Goal: Information Seeking & Learning: Learn about a topic

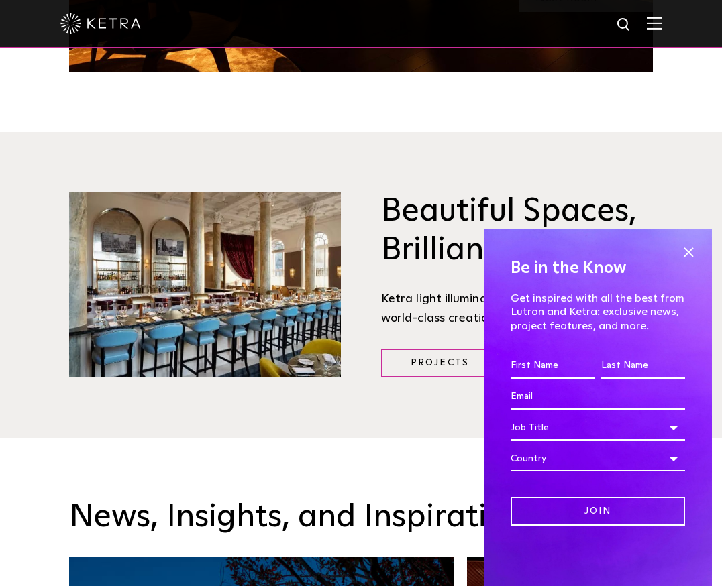
scroll to position [1525, 0]
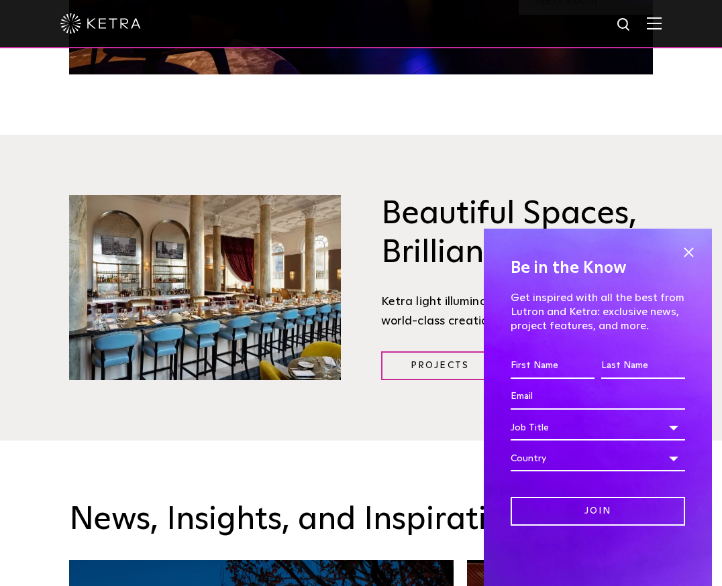
drag, startPoint x: 686, startPoint y: 251, endPoint x: 692, endPoint y: 199, distance: 52.6
click at [686, 251] on span at bounding box center [688, 252] width 20 height 20
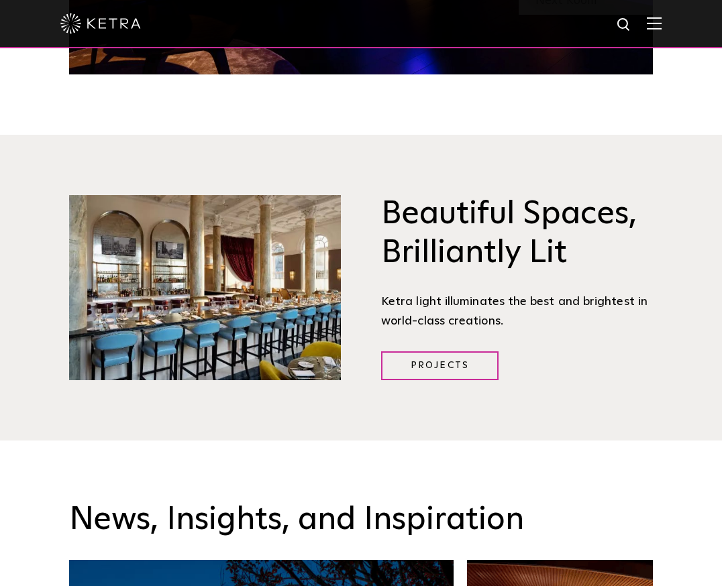
click at [645, 16] on div at bounding box center [360, 23] width 601 height 47
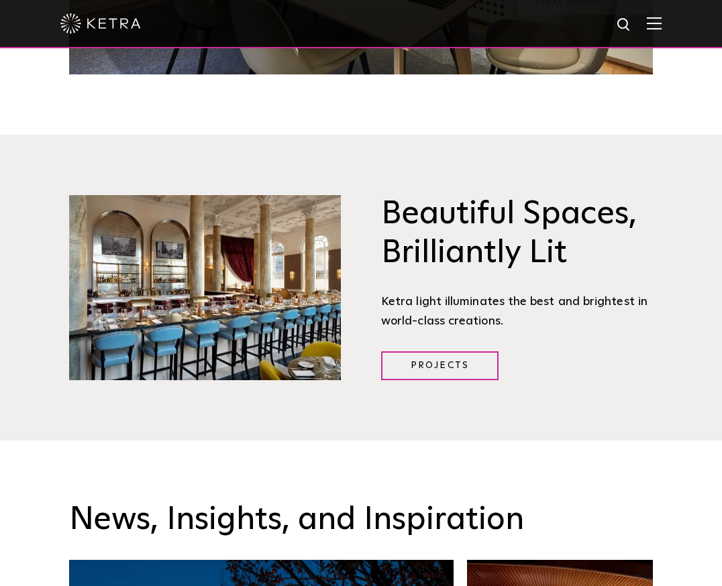
click at [654, 22] on img at bounding box center [654, 23] width 15 height 13
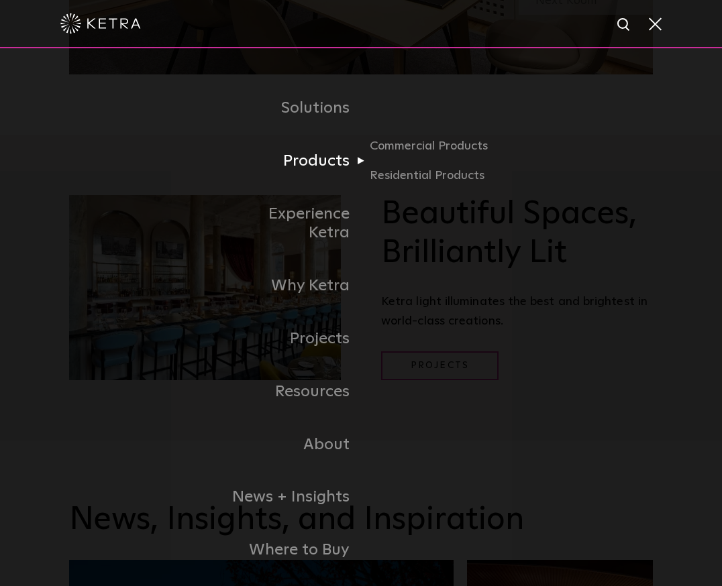
click at [314, 154] on link "Products" at bounding box center [292, 161] width 138 height 53
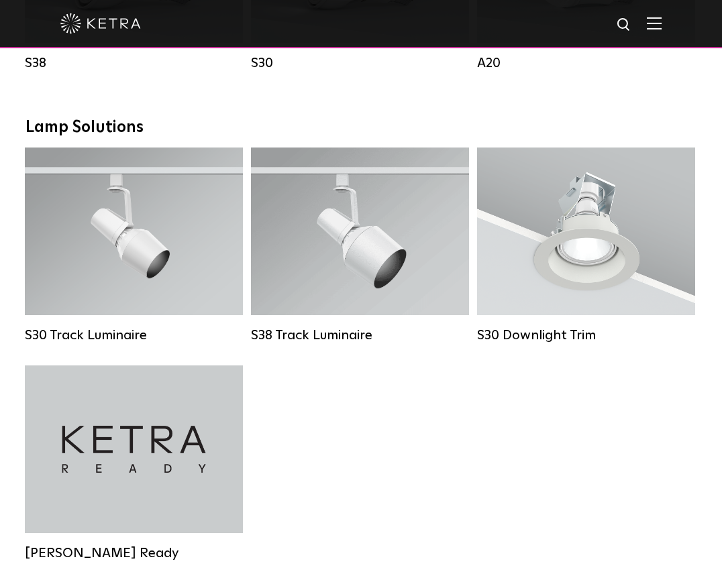
scroll to position [1188, 0]
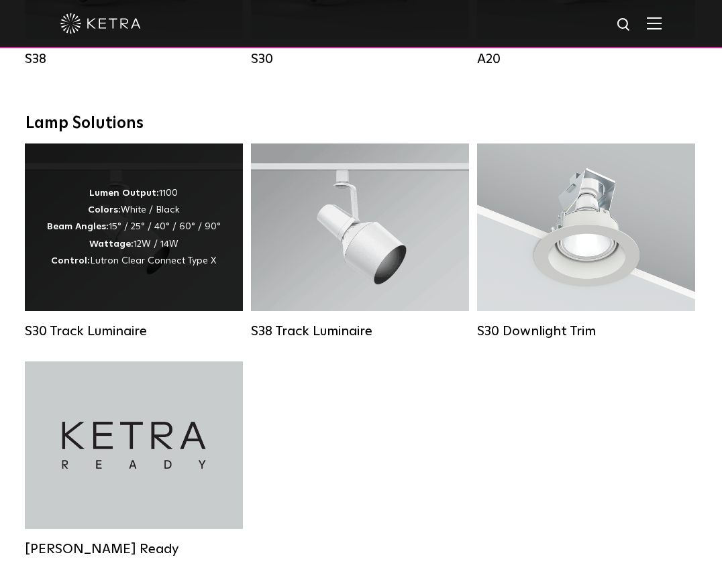
click at [168, 233] on div "Lumen Output: 1100 Colors: White / Black Beam Angles: 15° / 25° / 40° / 60° / 9…" at bounding box center [134, 227] width 174 height 85
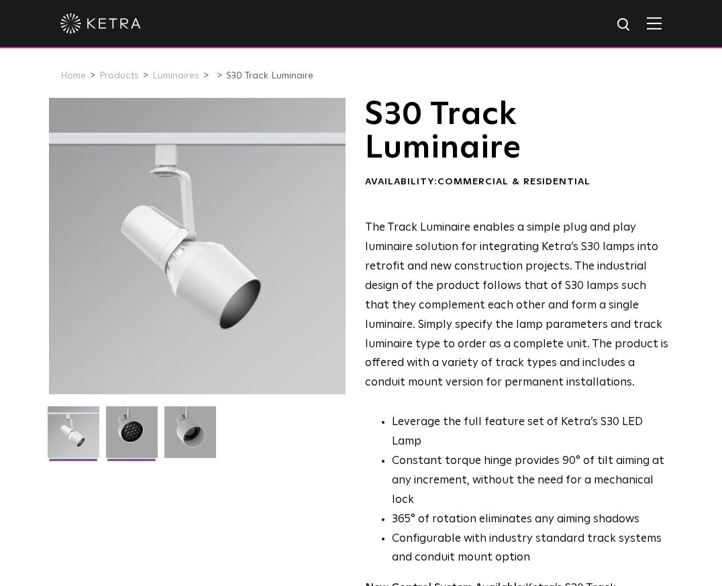
click at [128, 431] on img at bounding box center [132, 438] width 52 height 62
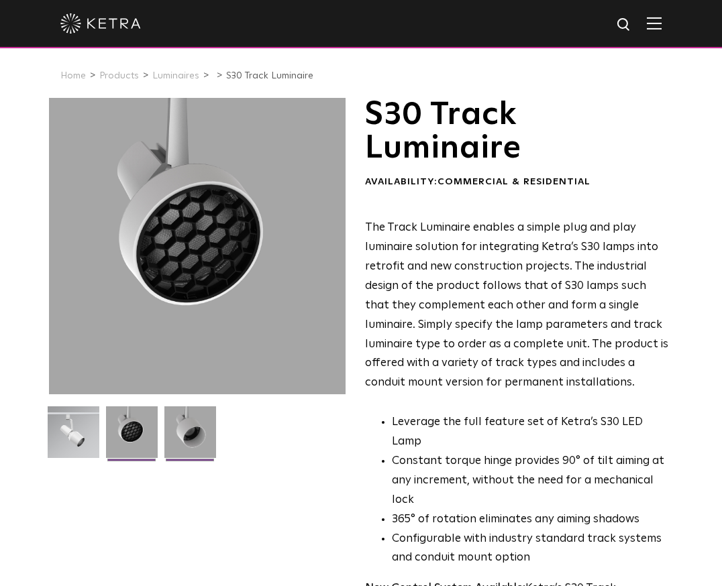
click at [185, 419] on img at bounding box center [190, 438] width 52 height 62
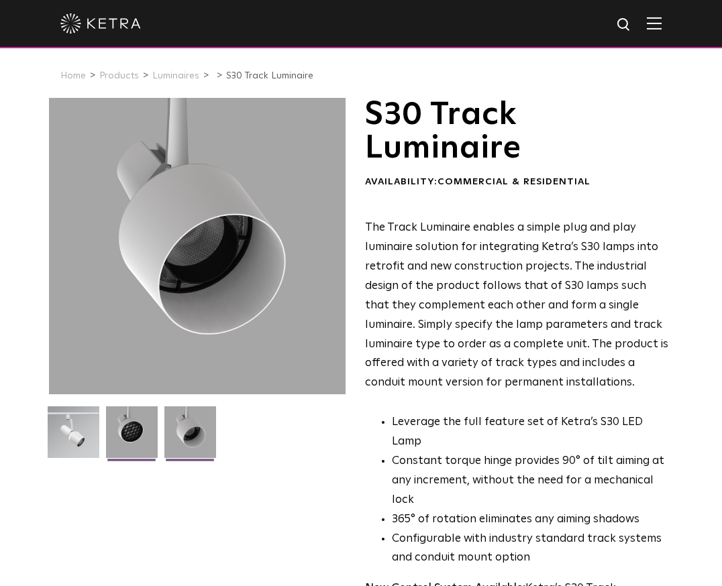
click at [108, 423] on img at bounding box center [132, 438] width 52 height 62
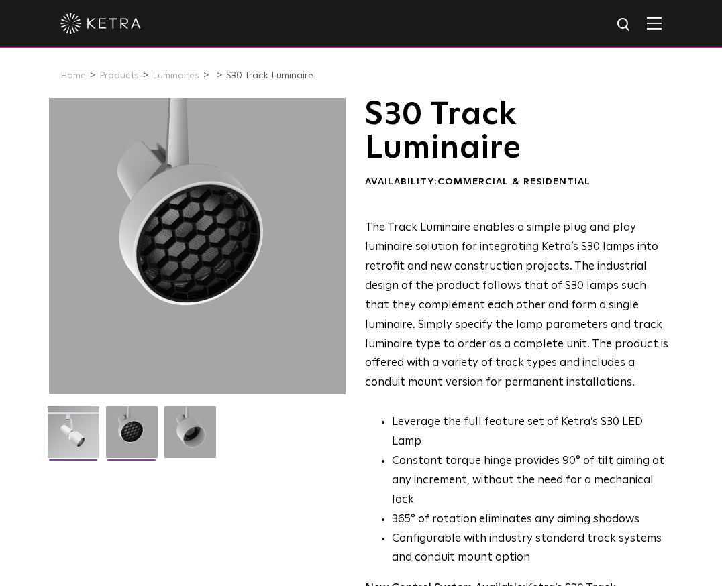
click at [56, 425] on img at bounding box center [74, 438] width 52 height 62
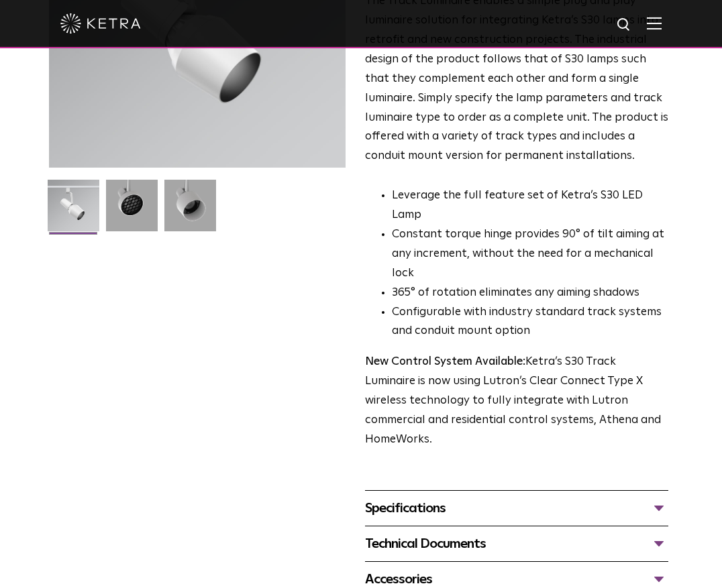
scroll to position [208, 0]
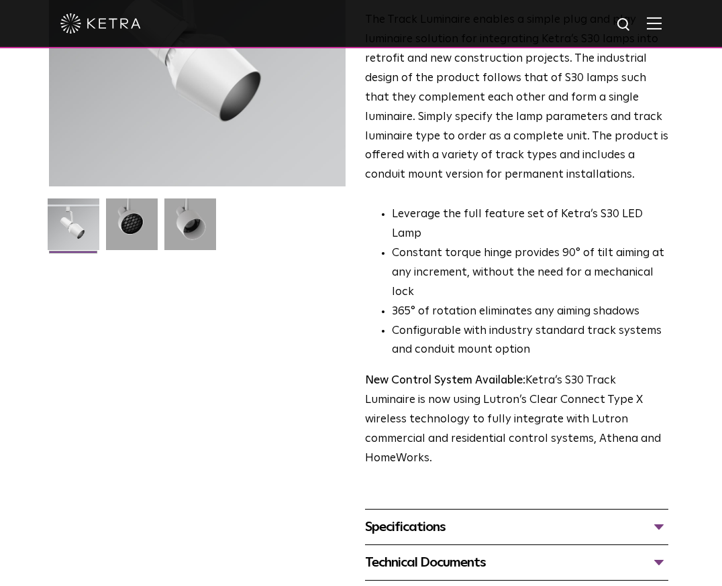
click at [411, 517] on div "Specifications" at bounding box center [516, 527] width 303 height 21
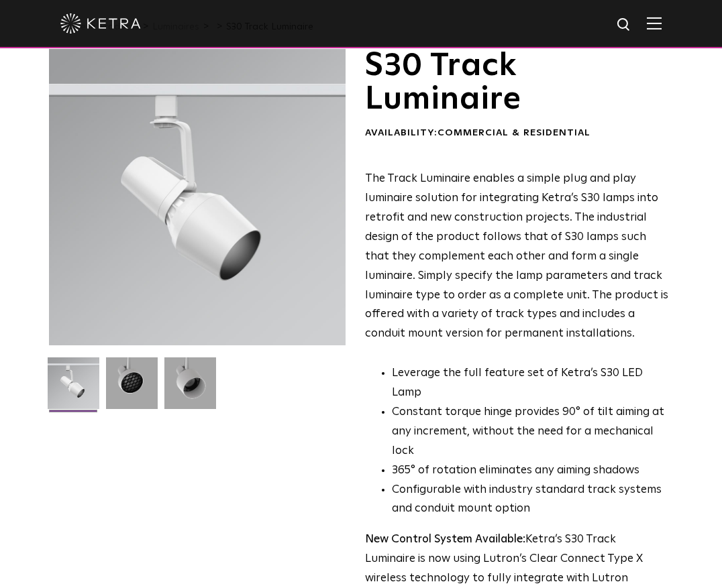
scroll to position [44, 0]
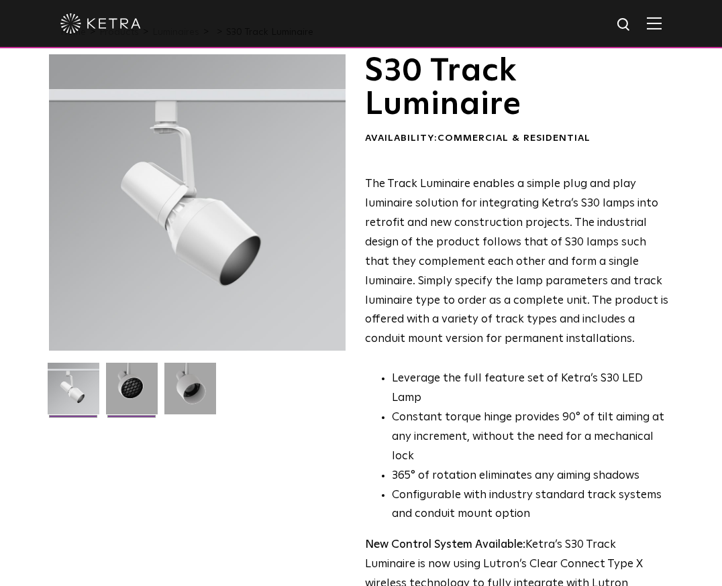
click at [142, 391] on img at bounding box center [132, 394] width 52 height 62
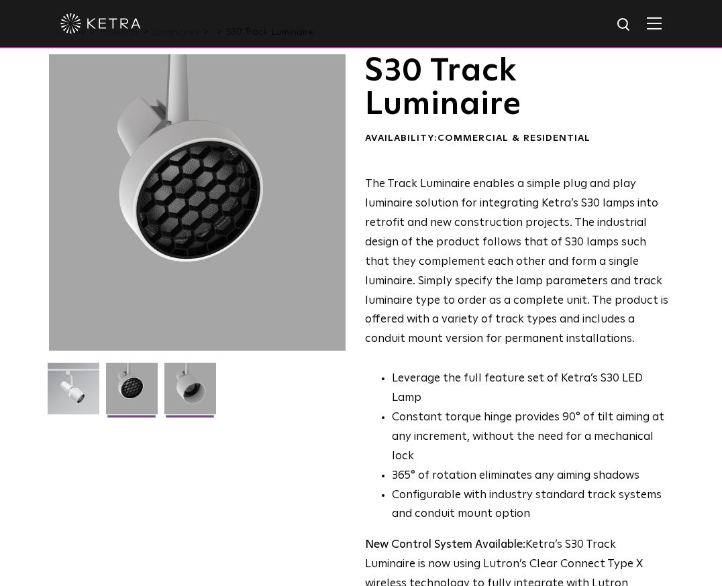
click at [184, 386] on img at bounding box center [190, 394] width 52 height 62
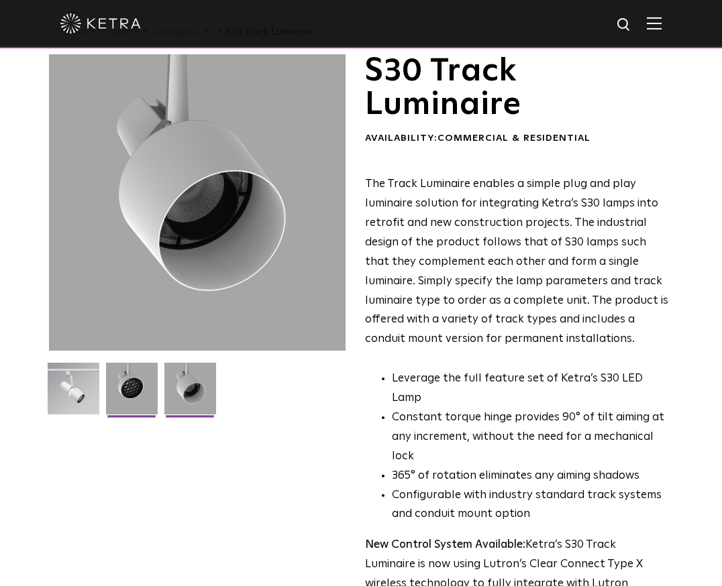
drag, startPoint x: 119, startPoint y: 388, endPoint x: 130, endPoint y: 387, distance: 11.4
click at [119, 388] on img at bounding box center [132, 394] width 52 height 62
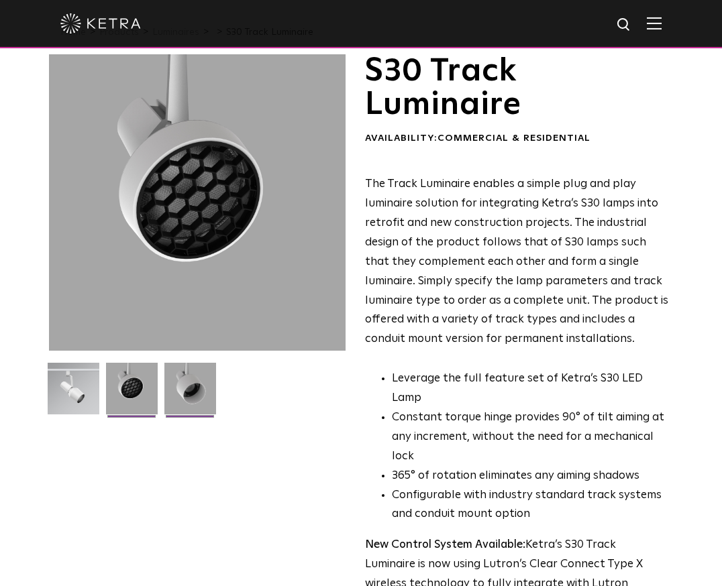
click at [178, 387] on img at bounding box center [190, 394] width 52 height 62
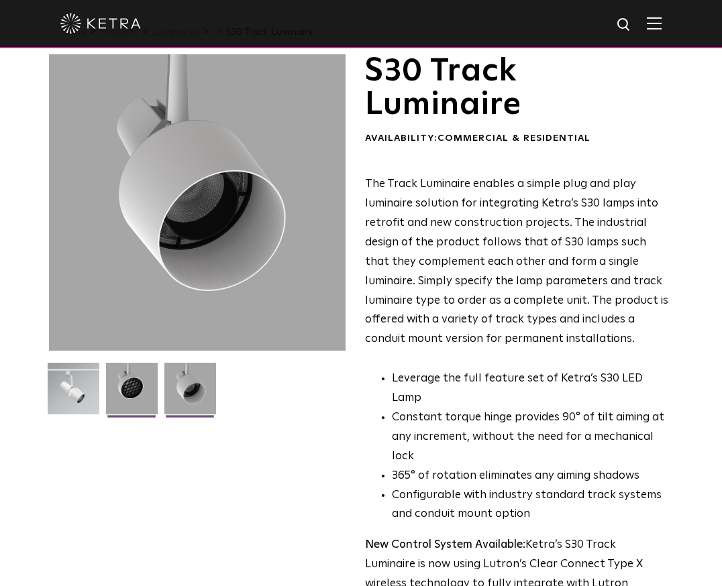
click at [127, 386] on img at bounding box center [132, 394] width 52 height 62
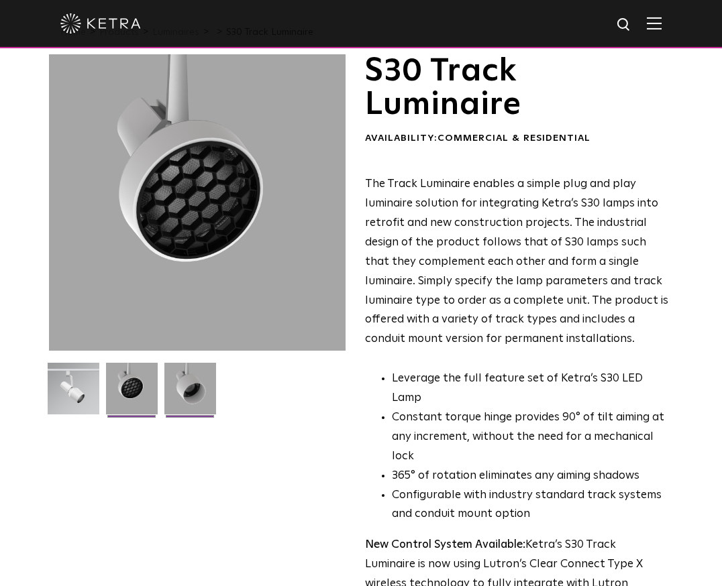
click at [199, 382] on img at bounding box center [190, 394] width 52 height 62
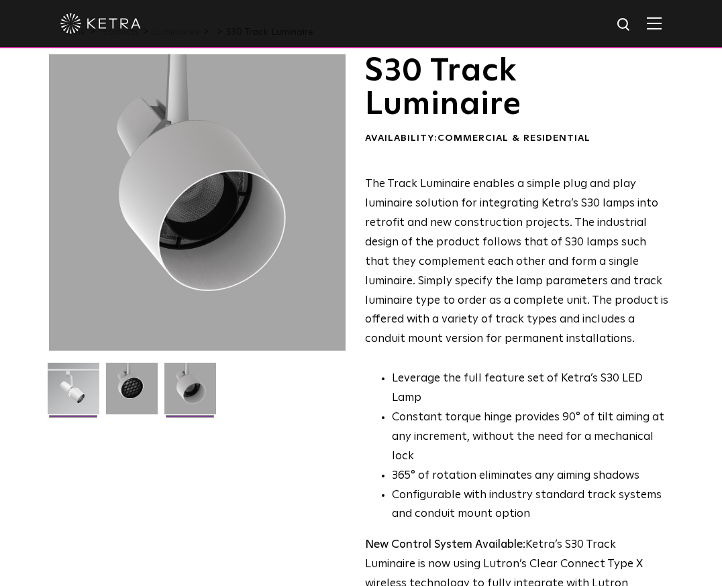
click at [85, 384] on img at bounding box center [74, 394] width 52 height 62
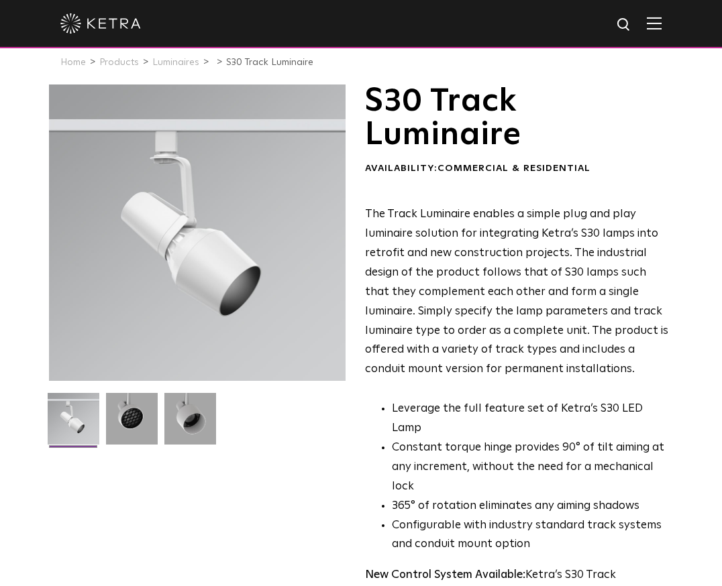
scroll to position [23, 0]
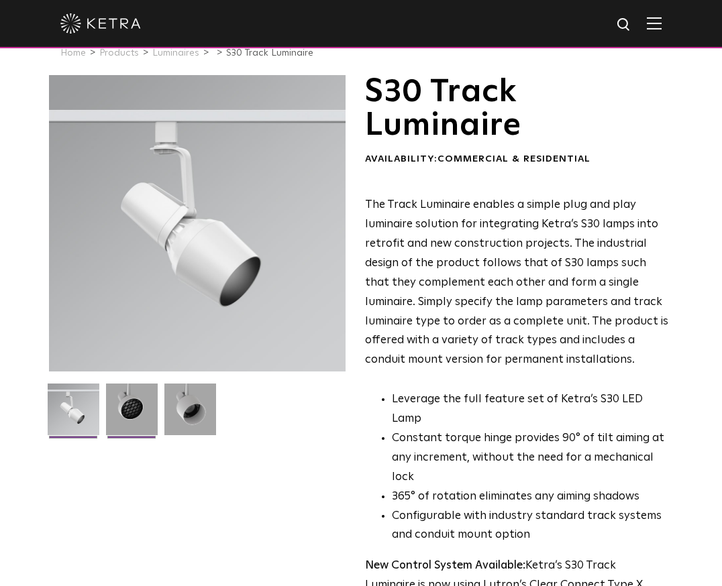
click at [142, 415] on img at bounding box center [132, 415] width 52 height 62
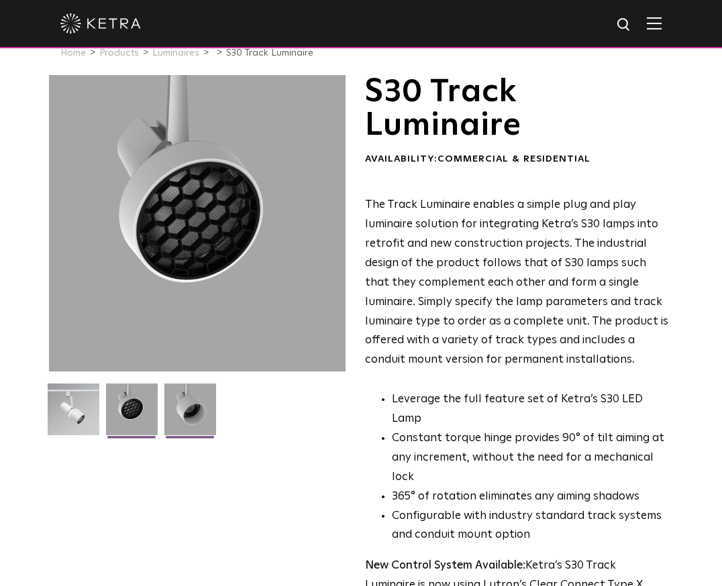
click at [191, 406] on img at bounding box center [190, 415] width 52 height 62
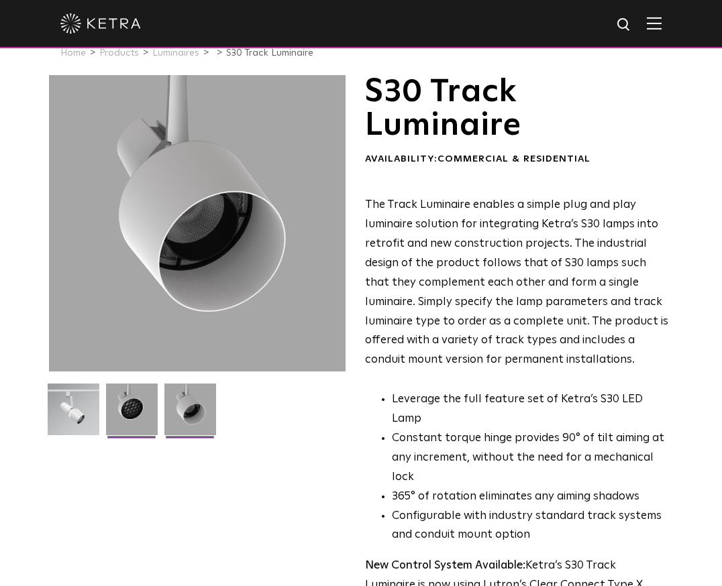
click at [126, 401] on img at bounding box center [132, 415] width 52 height 62
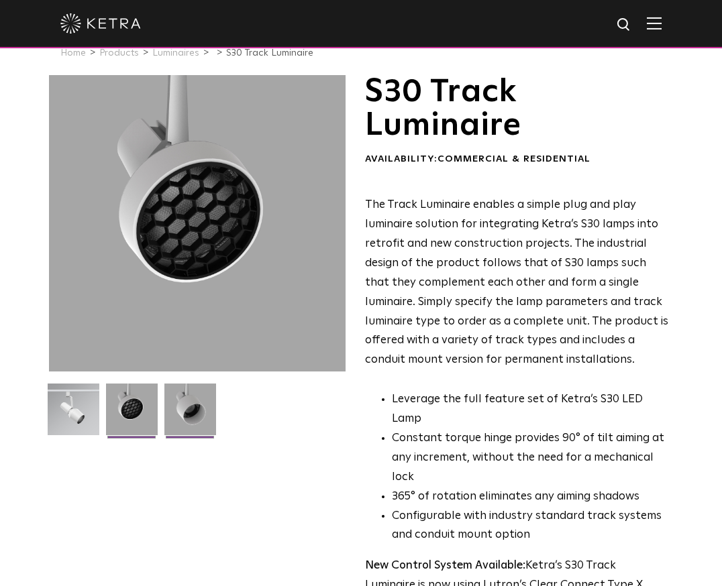
click at [187, 401] on img at bounding box center [190, 415] width 52 height 62
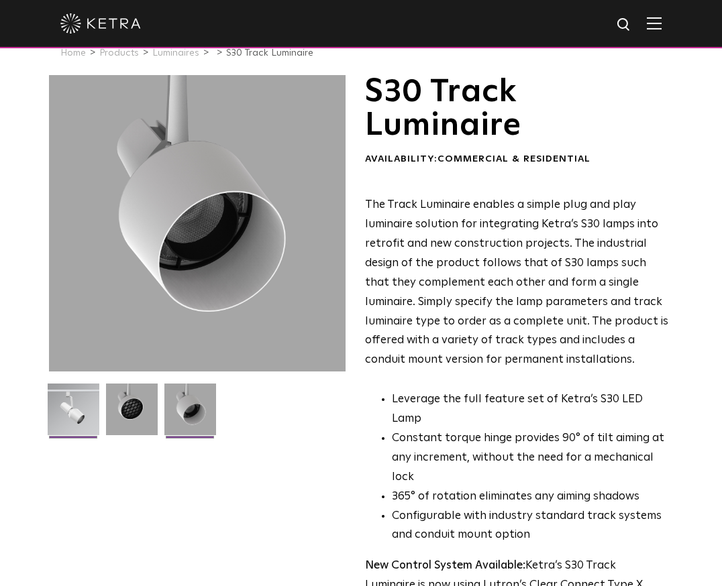
click at [96, 401] on img at bounding box center [74, 415] width 52 height 62
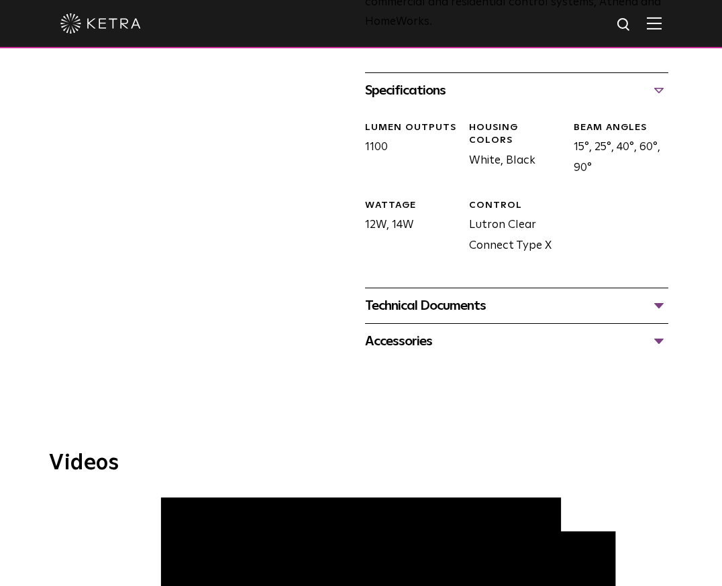
scroll to position [643, 0]
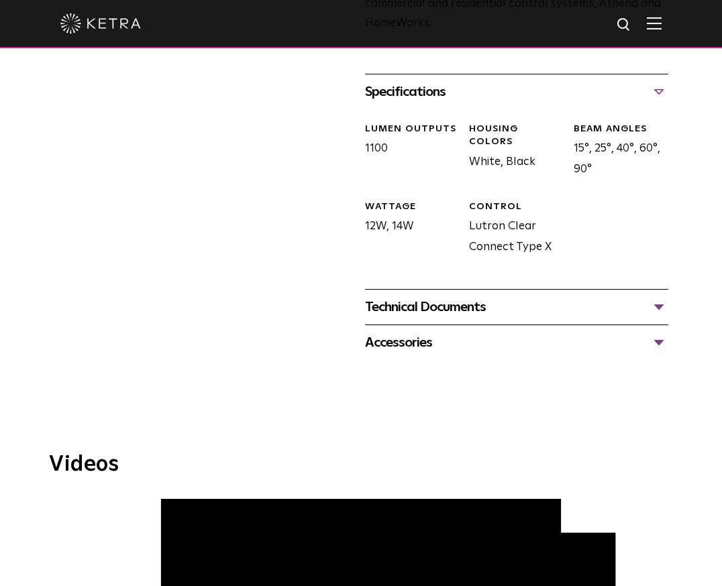
click at [516, 297] on div "Technical Documents" at bounding box center [516, 307] width 303 height 21
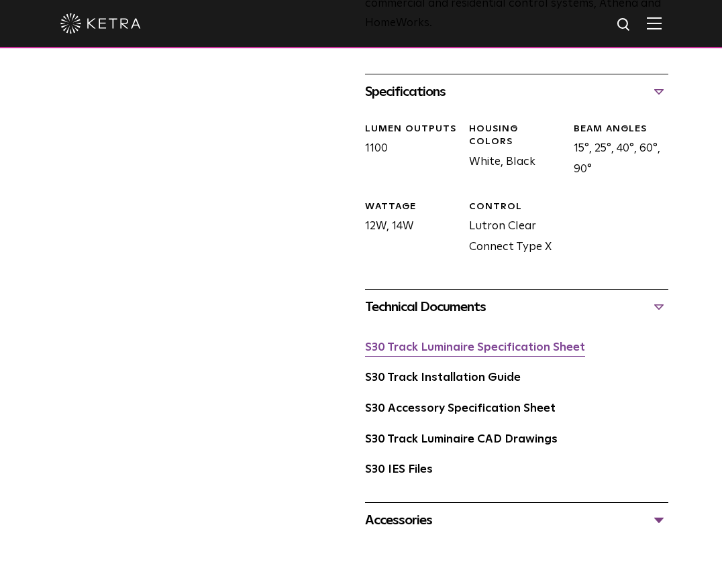
click at [454, 342] on link "S30 Track Luminaire Specification Sheet" at bounding box center [475, 347] width 220 height 11
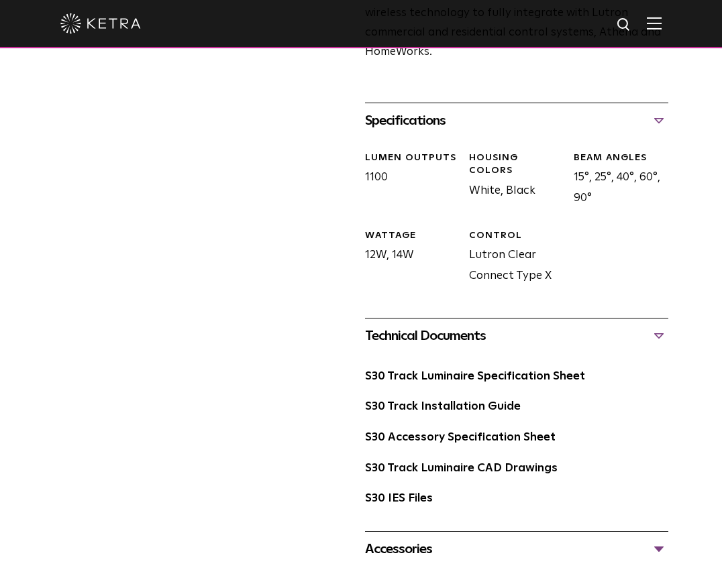
scroll to position [615, 0]
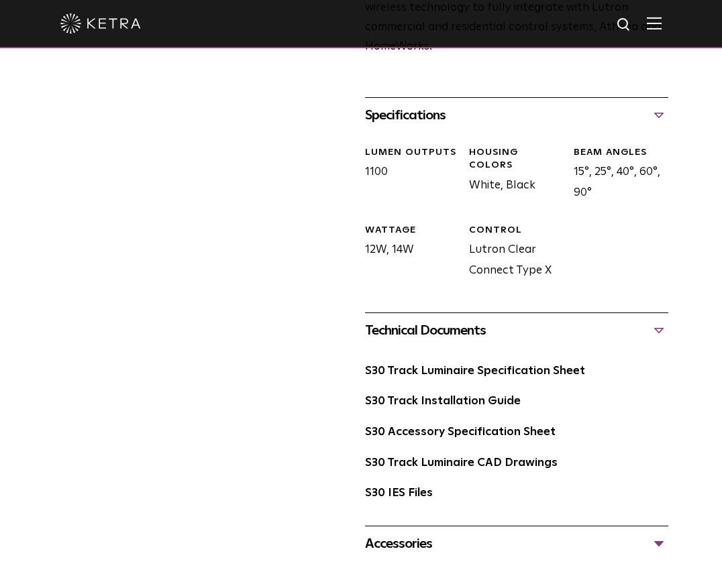
click at [403, 533] on div "Accessories" at bounding box center [516, 543] width 303 height 21
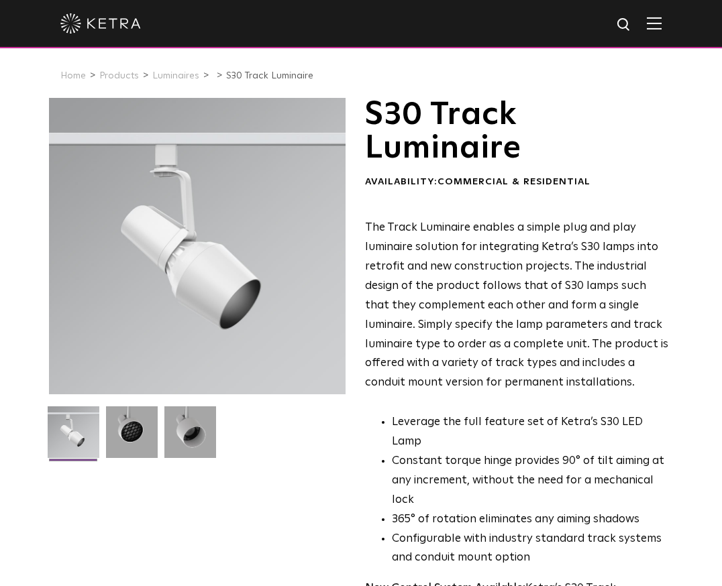
scroll to position [0, 0]
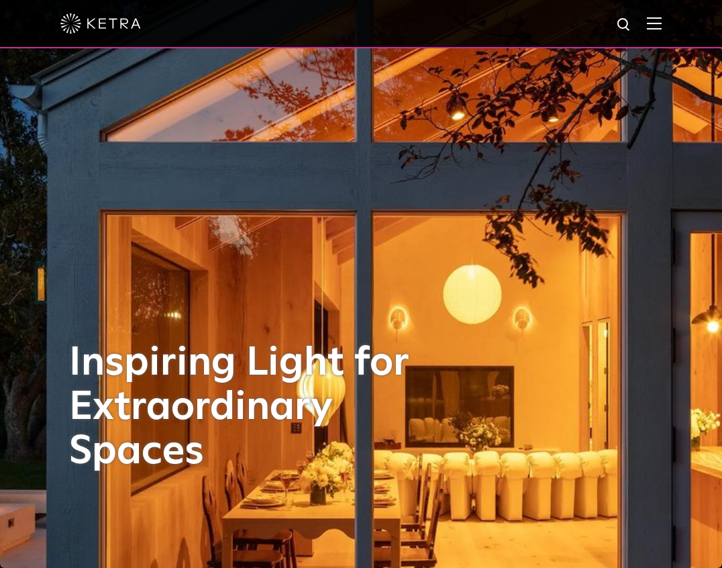
click at [655, 21] on img at bounding box center [654, 23] width 15 height 13
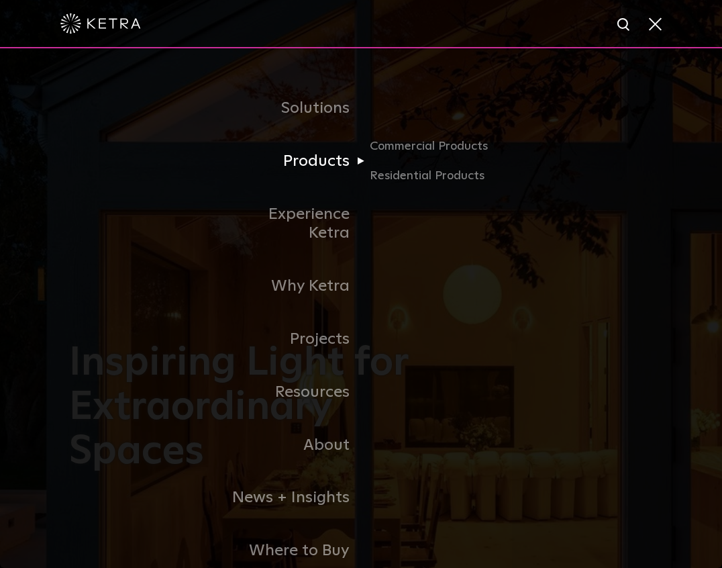
click at [337, 163] on link "Products" at bounding box center [292, 161] width 138 height 53
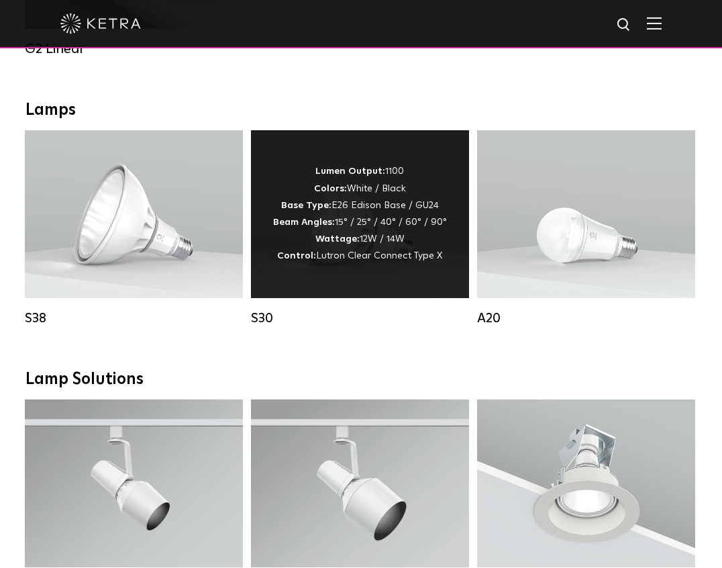
scroll to position [919, 0]
click at [365, 289] on div "Lumen Output: 1100 Colors: White / Black Base Type: E26 Edison Base / GU24 Beam…" at bounding box center [360, 214] width 218 height 168
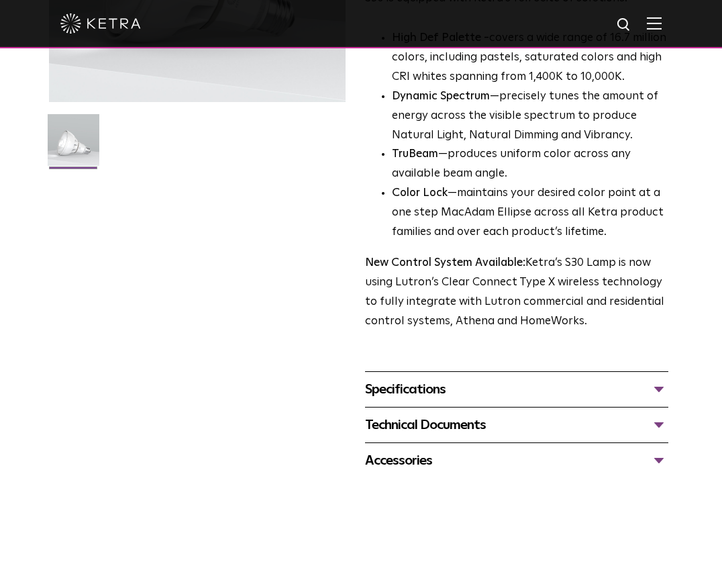
scroll to position [293, 0]
click at [415, 381] on div "Specifications" at bounding box center [516, 388] width 303 height 21
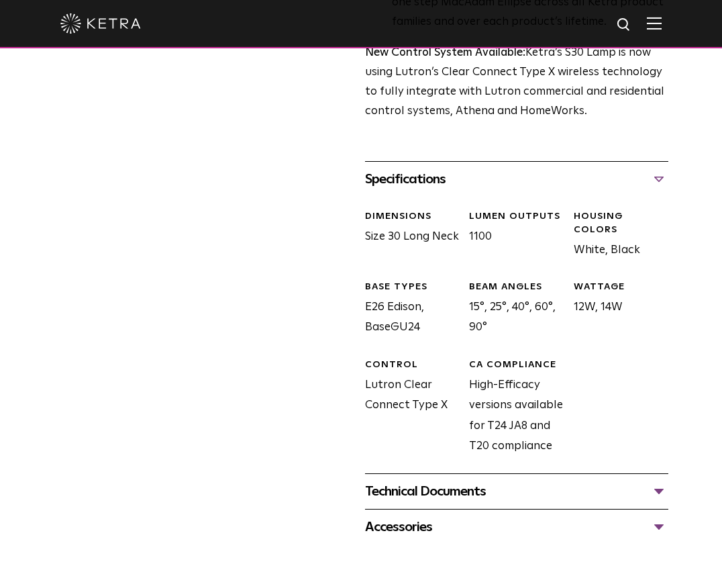
scroll to position [506, 0]
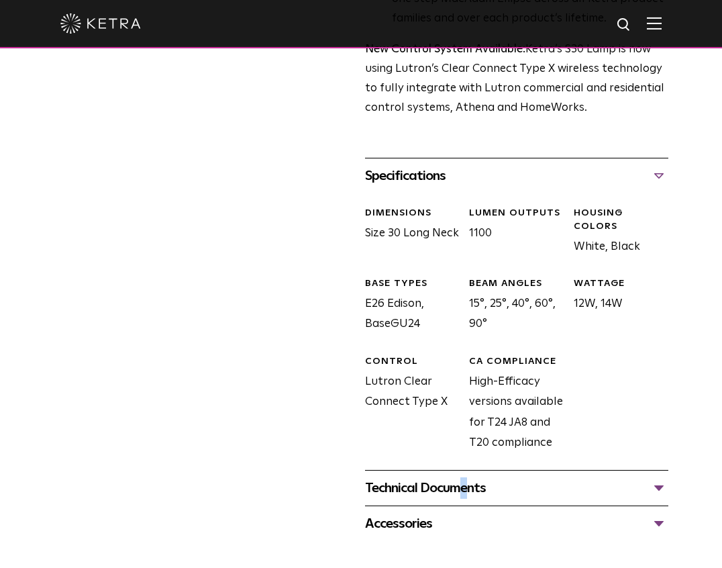
click at [426, 477] on div "Technical Documents" at bounding box center [516, 487] width 303 height 21
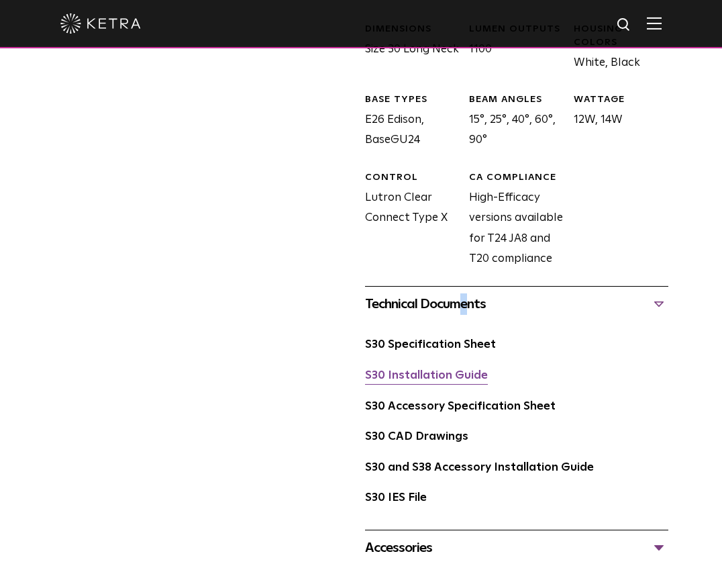
scroll to position [690, 0]
click at [433, 339] on link "S30 Specification Sheet" at bounding box center [430, 344] width 131 height 11
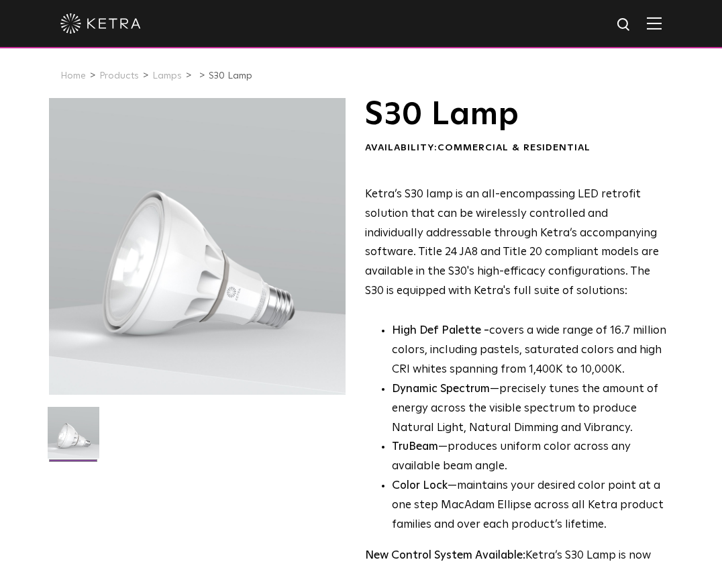
scroll to position [0, 0]
click at [654, 20] on img at bounding box center [654, 23] width 15 height 13
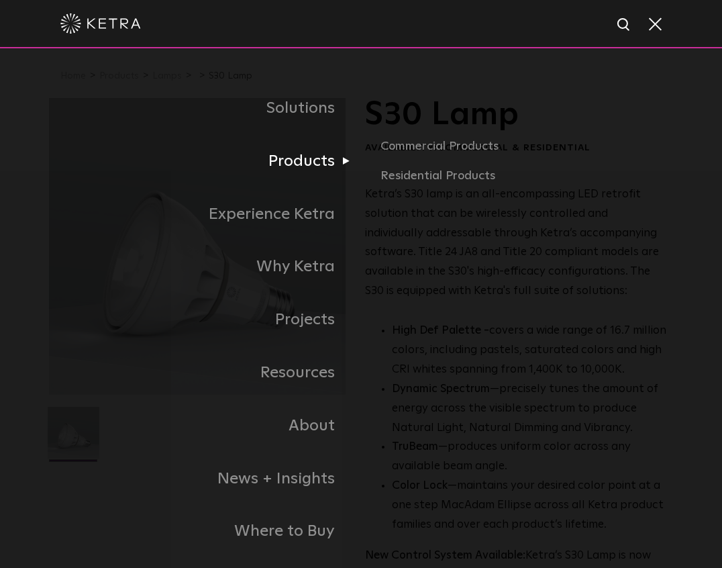
click at [318, 165] on link "Products" at bounding box center [205, 161] width 312 height 53
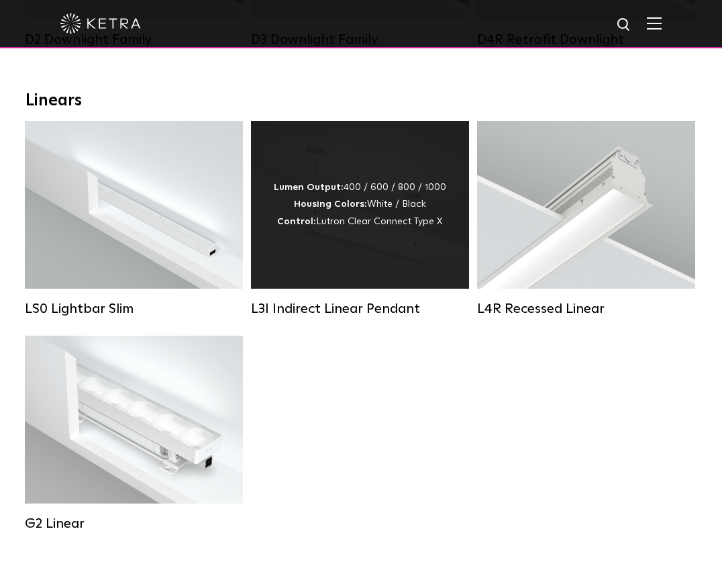
scroll to position [472, 0]
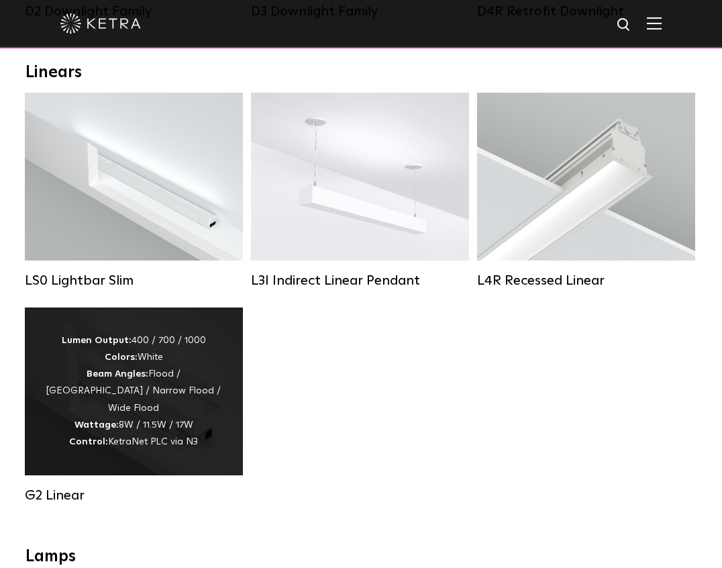
click at [178, 355] on div "Lumen Output: 400 / 700 / 1000 Colors: White Beam Angles: Flood / [GEOGRAPHIC_D…" at bounding box center [134, 391] width 178 height 118
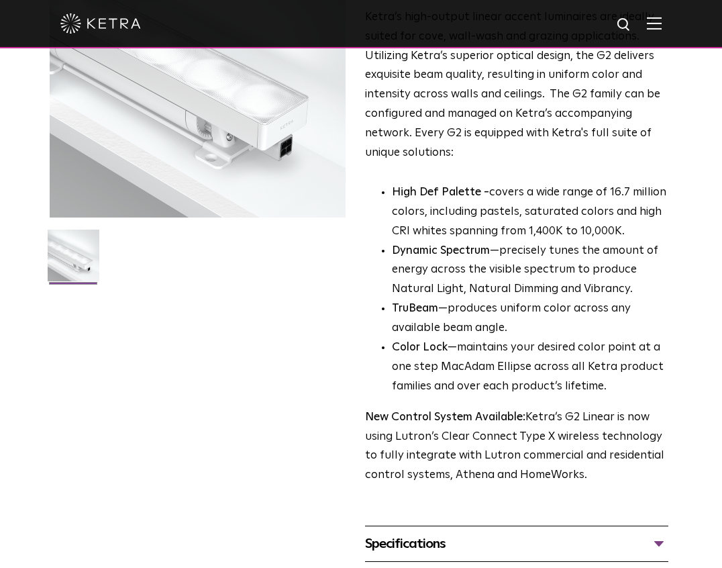
scroll to position [138, 0]
